Goal: Task Accomplishment & Management: Manage account settings

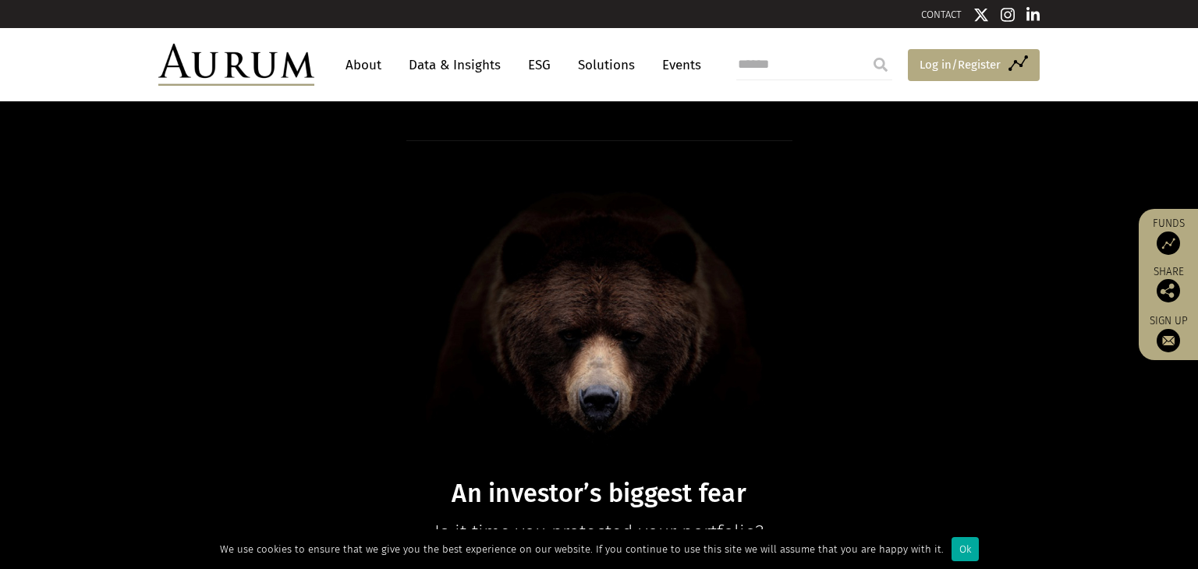
click at [974, 62] on span "Log in/Register" at bounding box center [960, 64] width 81 height 19
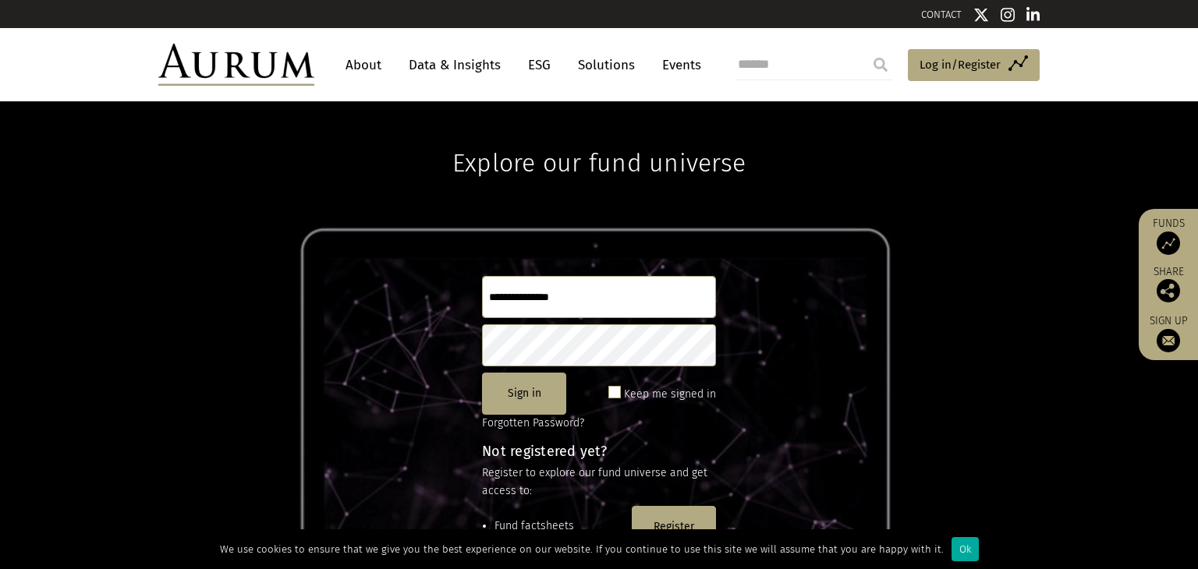
click at [590, 303] on input "text" at bounding box center [599, 297] width 234 height 42
type input "**********"
click at [531, 391] on button "Sign in" at bounding box center [524, 394] width 84 height 42
